Goal: Navigation & Orientation: Understand site structure

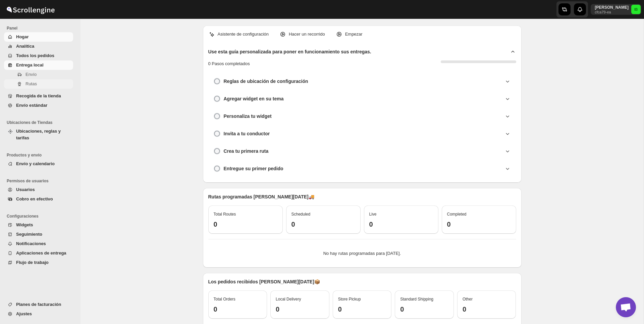
click at [40, 82] on span "Rutas" at bounding box center [49, 84] width 46 height 7
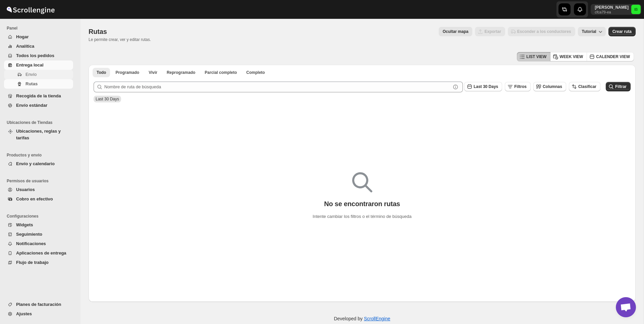
click at [35, 76] on span "Envío" at bounding box center [31, 74] width 11 height 5
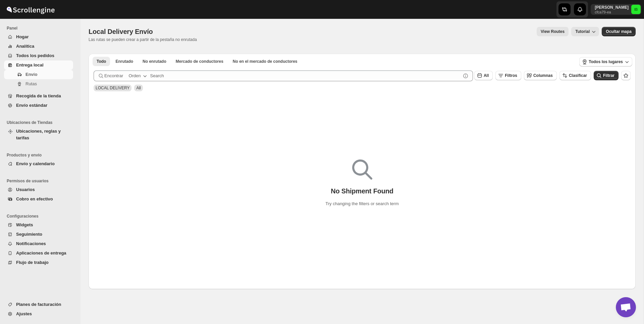
click at [32, 55] on span "Todos los pedidos" at bounding box center [35, 55] width 38 height 5
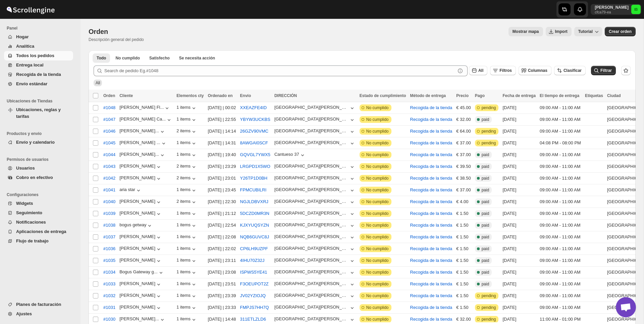
click at [29, 48] on span "Analítica" at bounding box center [25, 46] width 18 height 5
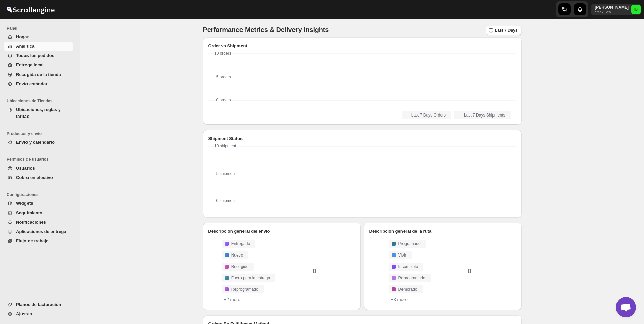
click at [23, 36] on span "Hogar" at bounding box center [22, 36] width 13 height 5
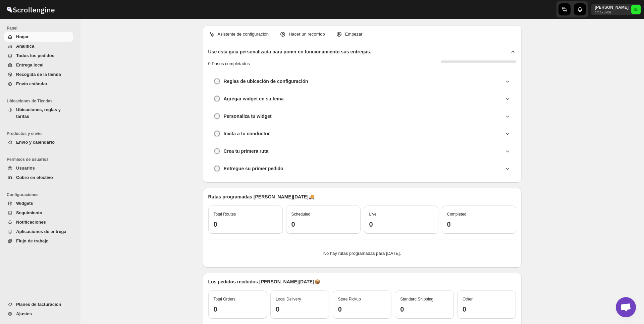
click at [27, 50] on button "Analítica" at bounding box center [38, 46] width 69 height 9
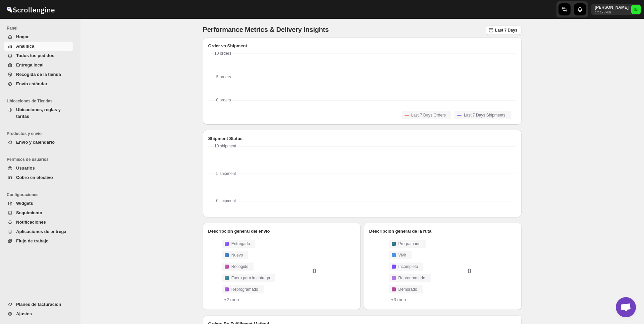
click at [29, 52] on span "Todos los pedidos" at bounding box center [44, 55] width 56 height 7
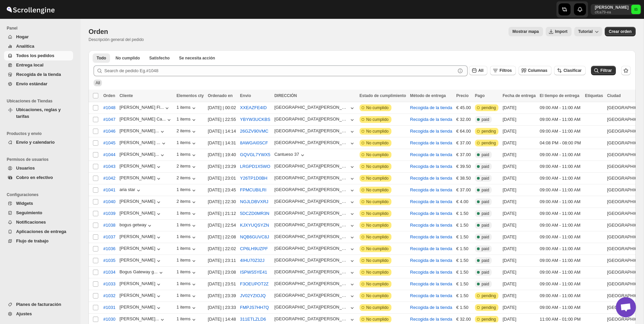
click at [42, 302] on span "Planes de facturación" at bounding box center [38, 304] width 45 height 5
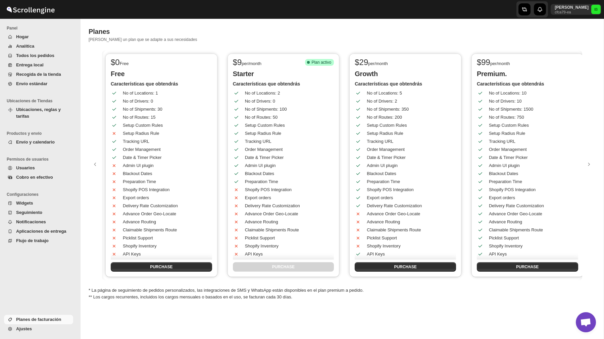
click at [35, 142] on span "Envío y calendario" at bounding box center [35, 142] width 39 height 5
